Goal: Task Accomplishment & Management: Use online tool/utility

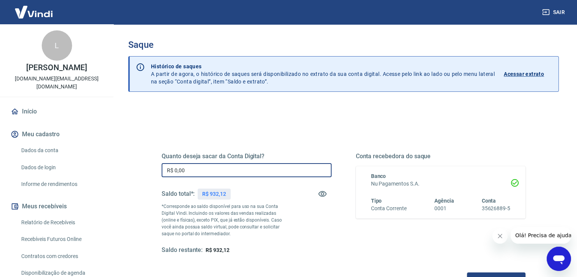
drag, startPoint x: 212, startPoint y: 169, endPoint x: 174, endPoint y: 173, distance: 37.4
click at [174, 173] on input "R$ 0,00" at bounding box center [247, 170] width 170 height 14
type input "R$ 800,00"
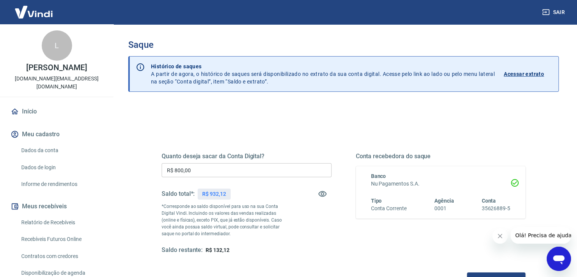
click at [282, 116] on div "Quanto deseja sacar da Conta Digital? R$ 800,00 ​ Saldo total*: R$ 932,12 *Corr…" at bounding box center [343, 239] width 430 height 271
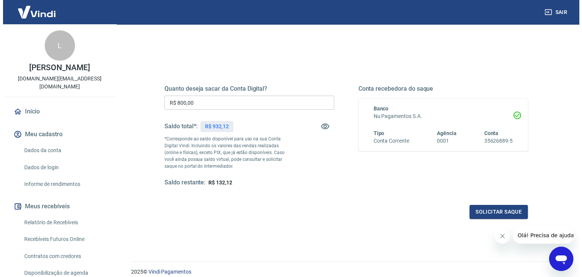
scroll to position [98, 0]
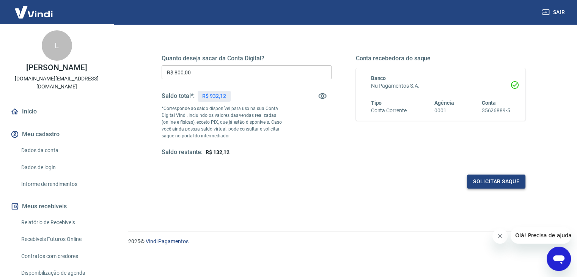
click at [500, 182] on button "Solicitar saque" at bounding box center [496, 181] width 58 height 14
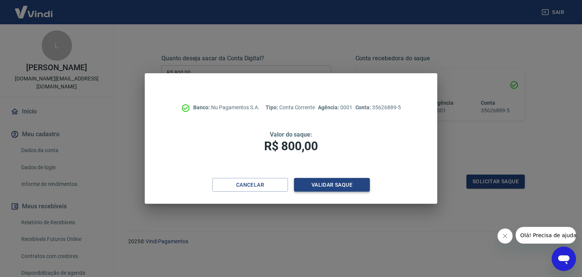
click at [320, 185] on button "Validar saque" at bounding box center [332, 185] width 76 height 14
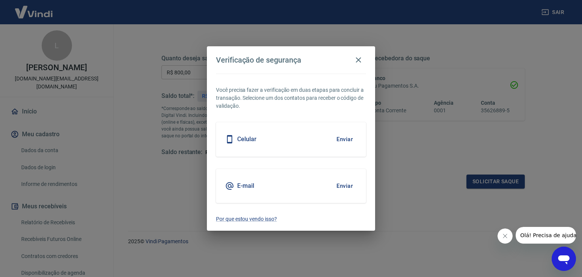
click at [345, 184] on button "Enviar" at bounding box center [345, 186] width 25 height 16
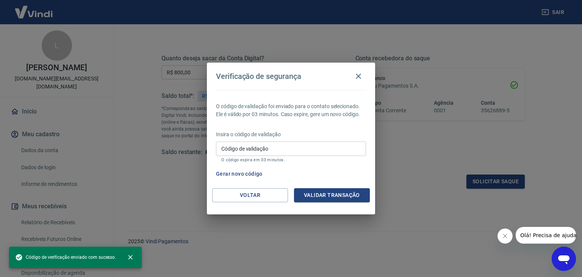
click at [304, 143] on input "Código de validação" at bounding box center [291, 148] width 150 height 14
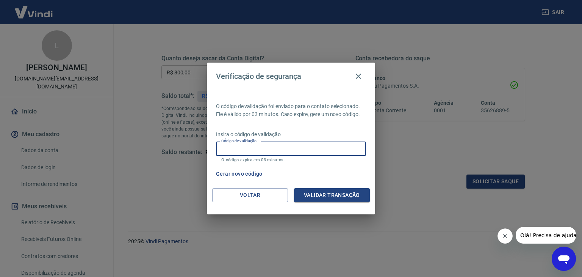
paste input "881864"
type input "881864"
click at [342, 195] on button "Validar transação" at bounding box center [332, 195] width 76 height 14
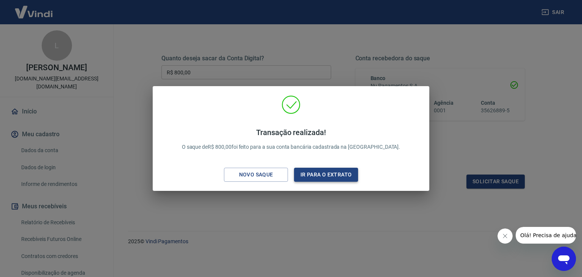
click at [331, 172] on button "Ir para o extrato" at bounding box center [326, 175] width 64 height 14
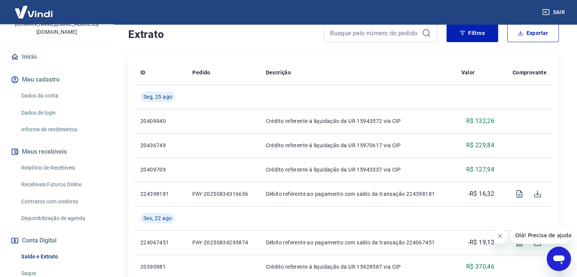
scroll to position [119, 0]
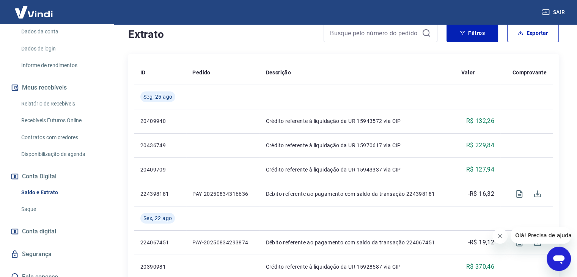
click at [44, 185] on link "Saldo e Extrato" at bounding box center [61, 193] width 86 height 16
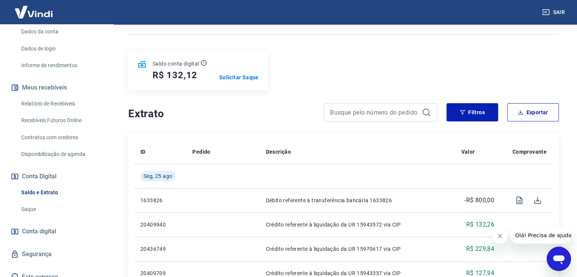
scroll to position [152, 0]
